Goal: Task Accomplishment & Management: Use online tool/utility

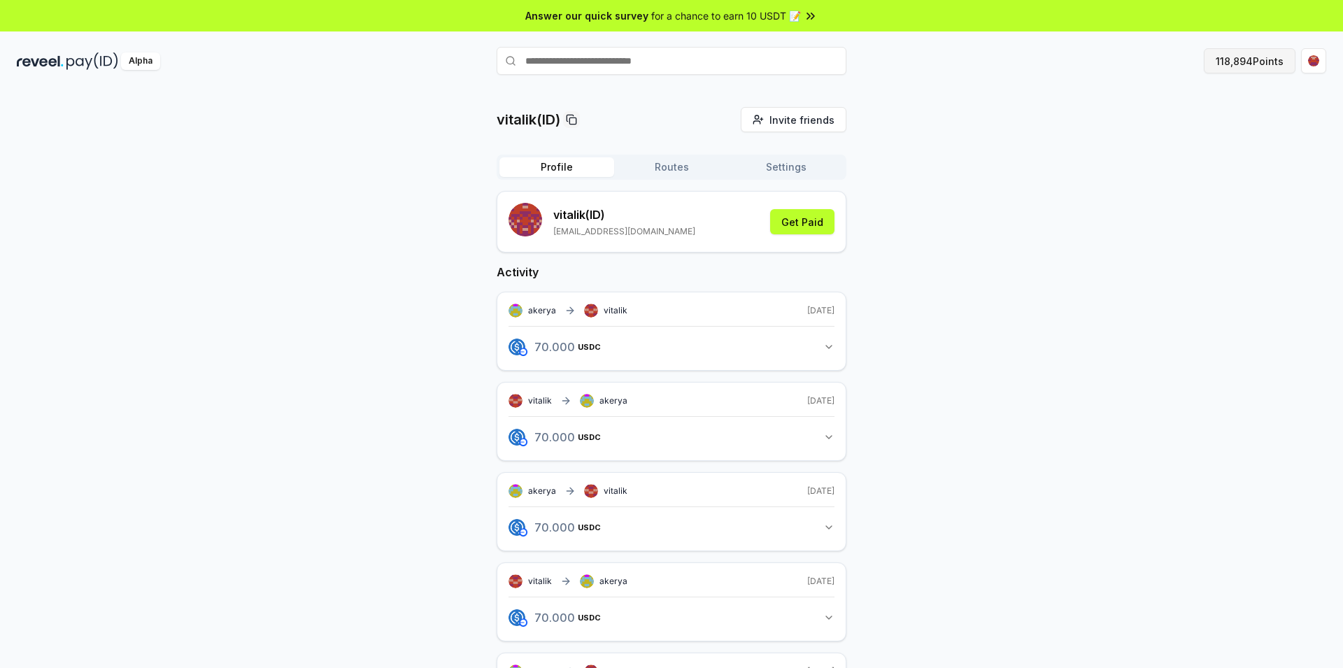
click at [1259, 67] on button "118,894 Points" at bounding box center [1250, 60] width 92 height 25
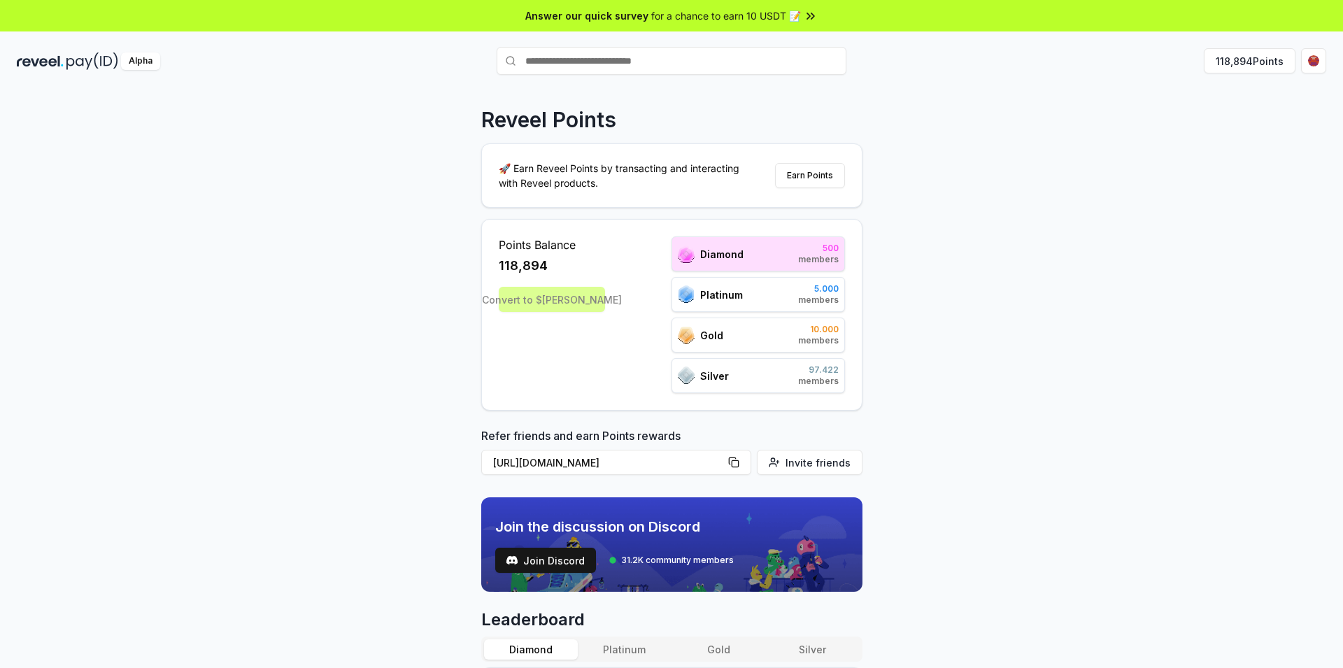
click at [537, 309] on div "Convert to $REVA" at bounding box center [552, 299] width 106 height 25
click at [1251, 69] on button "118,894 Points" at bounding box center [1250, 60] width 92 height 25
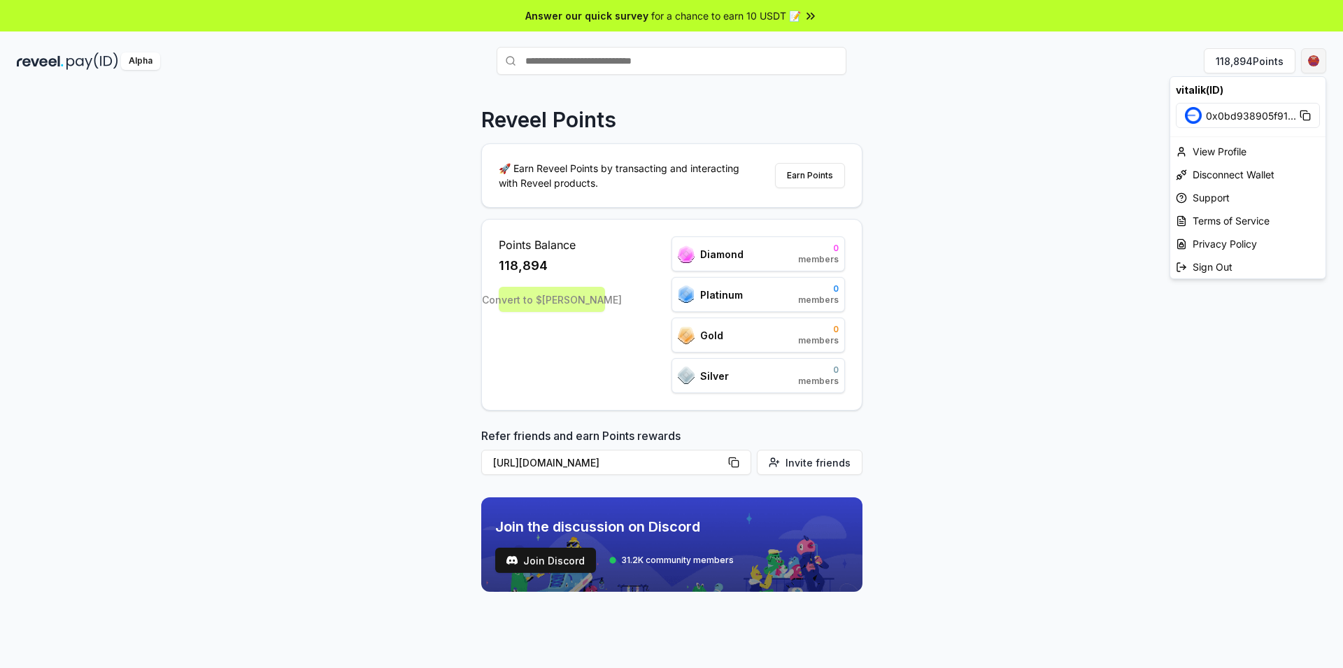
click at [1319, 66] on html "Answer our quick survey for a chance to earn 10 USDT 📝 Alpha 118,894 Points Rev…" at bounding box center [671, 334] width 1343 height 668
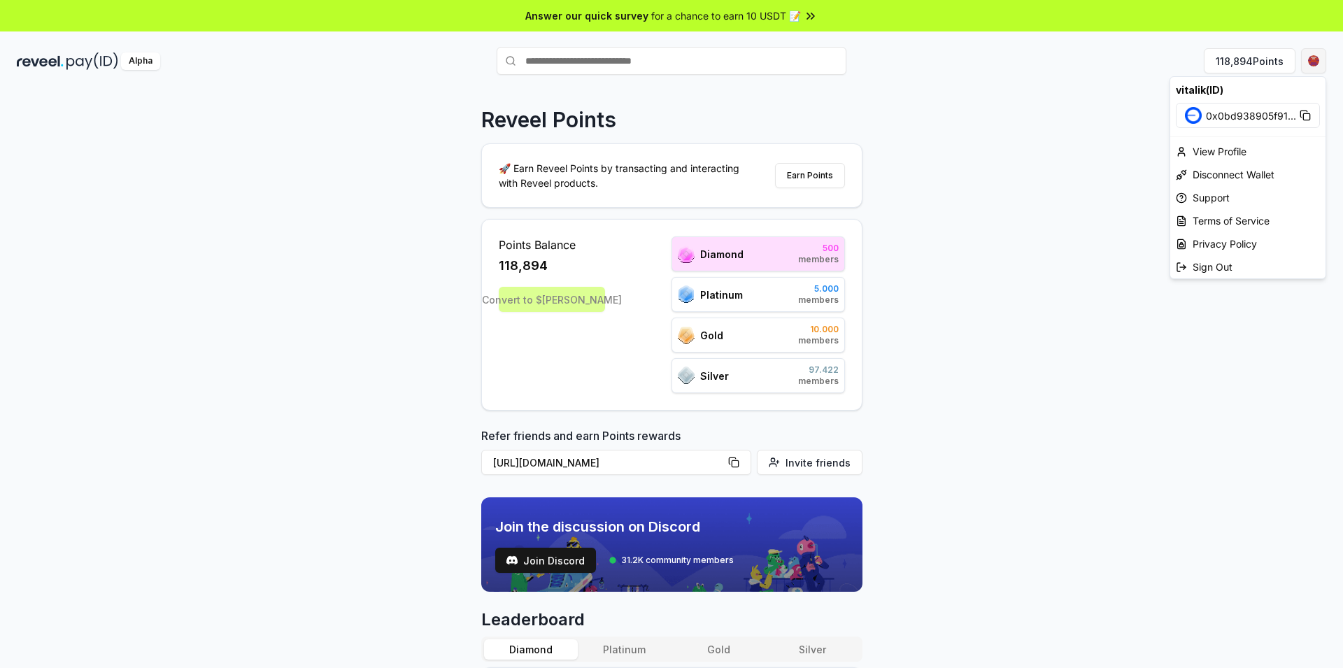
click at [1319, 66] on html "Answer our quick survey for a chance to earn 10 USDT 📝 Alpha 118,894 Points Rev…" at bounding box center [671, 334] width 1343 height 668
